Goal: Information Seeking & Learning: Stay updated

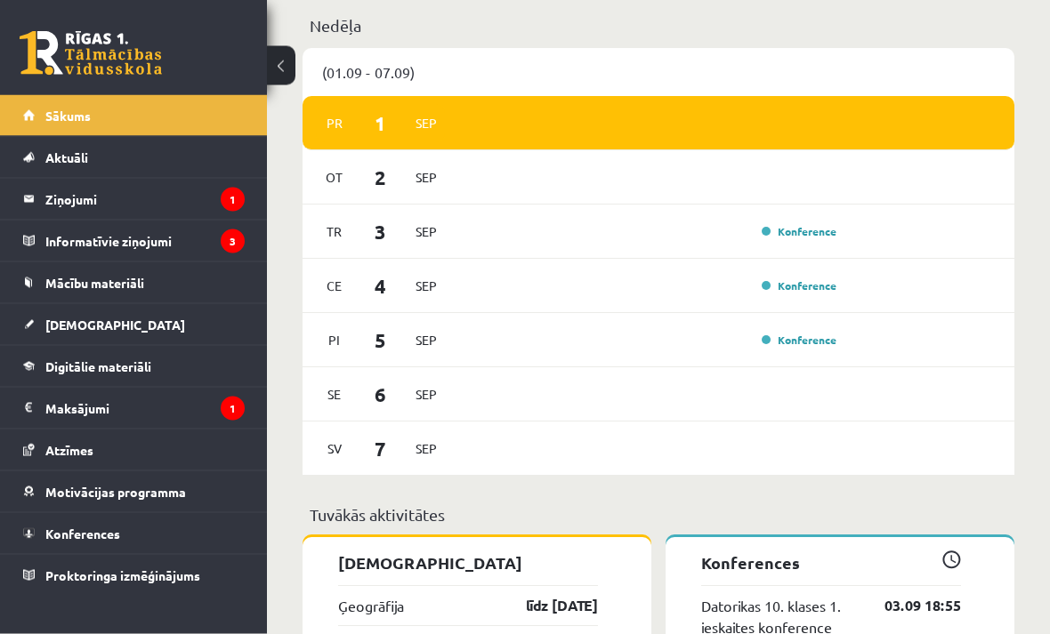
scroll to position [1264, 0]
click at [88, 193] on legend "Ziņojumi 1" at bounding box center [144, 199] width 199 height 41
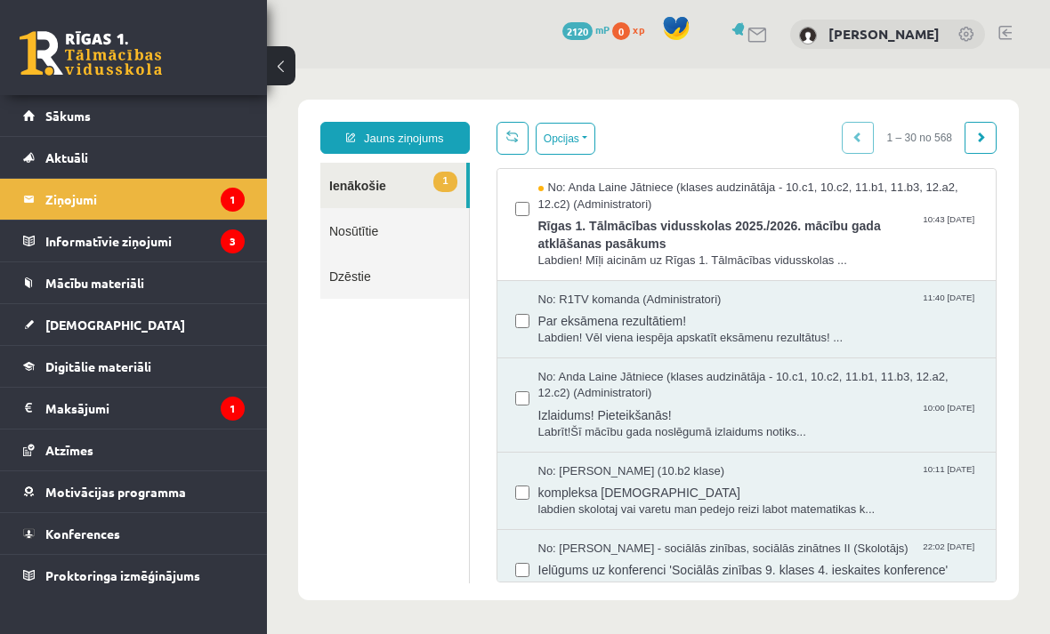
click at [699, 210] on span "No: Anda Laine Jātniece (klases audzinātāja - 10.c1, 10.c2, 11.b1, 11.b3, 12.a2…" at bounding box center [758, 196] width 440 height 33
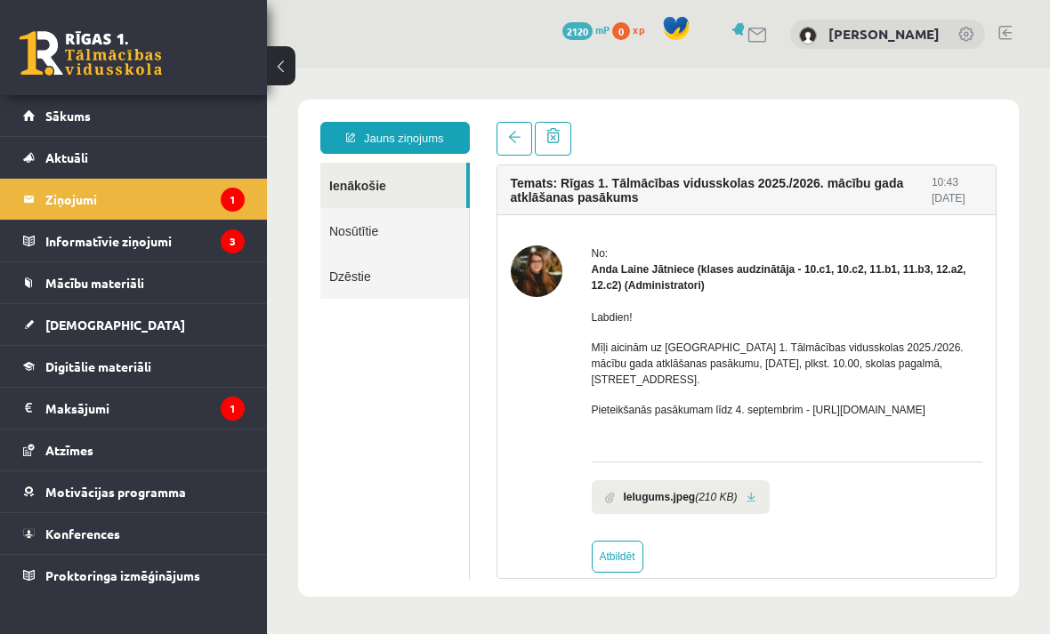
click at [111, 250] on legend "Informatīvie ziņojumi 3" at bounding box center [144, 241] width 199 height 41
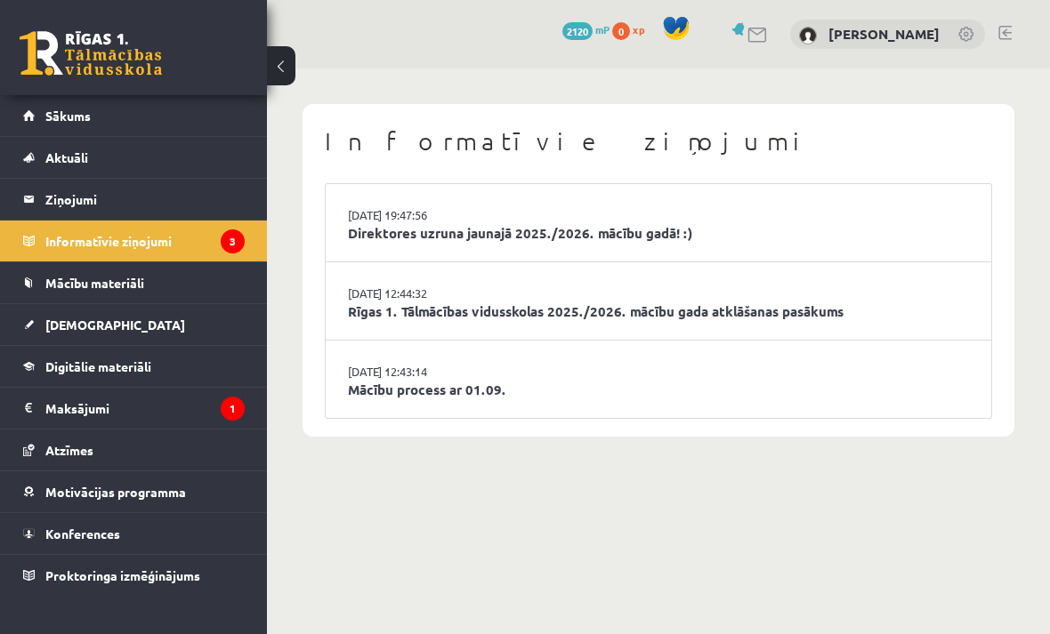
click at [401, 380] on link "Mācību process ar 01.09." at bounding box center [658, 390] width 621 height 20
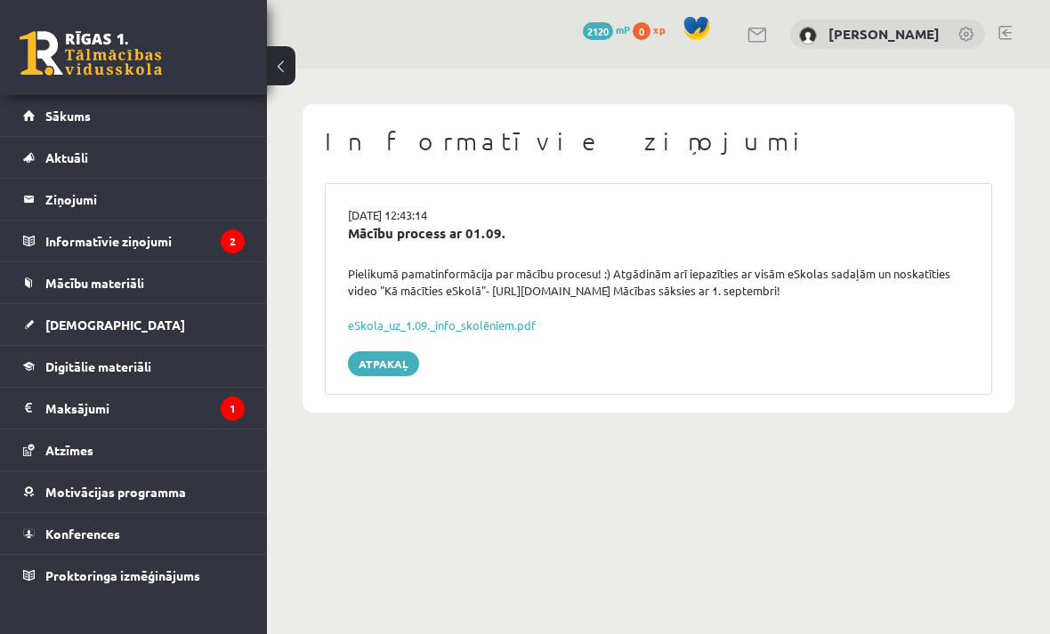
click at [61, 128] on link "Sākums" at bounding box center [134, 115] width 222 height 41
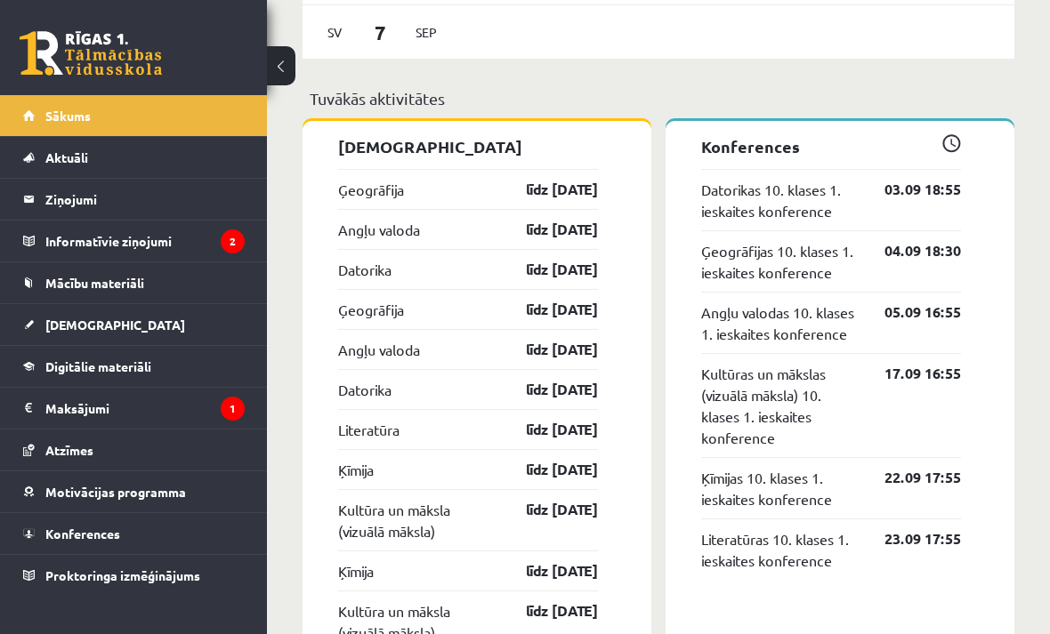
scroll to position [1680, 0]
